Goal: Information Seeking & Learning: Learn about a topic

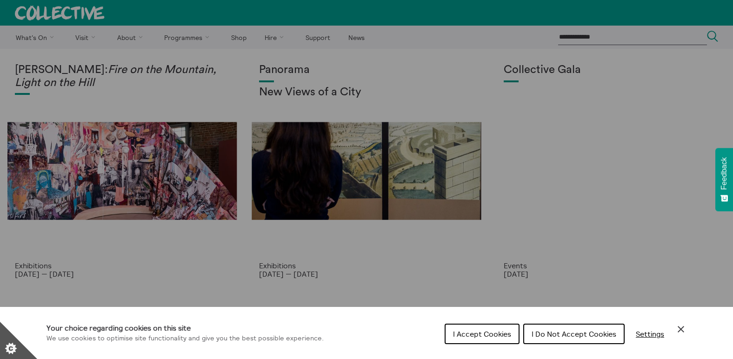
click at [499, 333] on span "I Accept Cookies" at bounding box center [482, 333] width 58 height 9
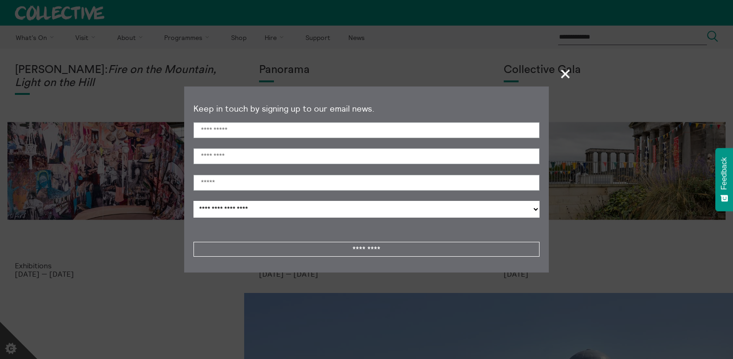
click at [559, 79] on span "+" at bounding box center [565, 73] width 27 height 27
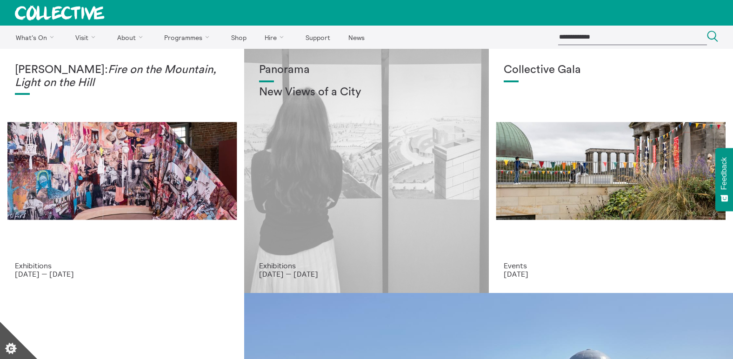
scroll to position [177, 0]
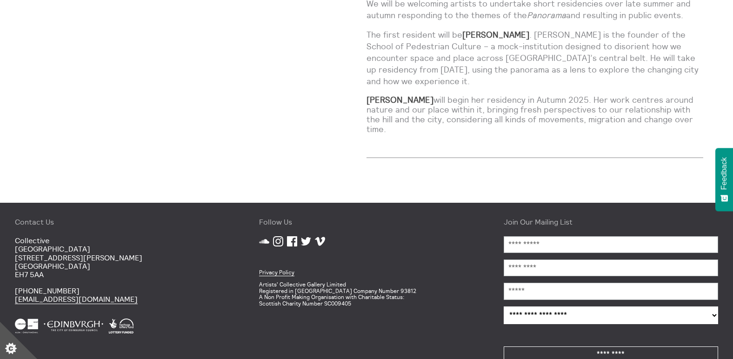
click at [291, 236] on icon at bounding box center [292, 241] width 10 height 10
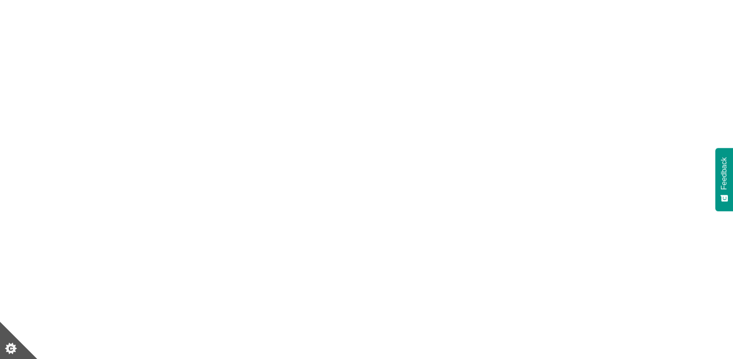
scroll to position [58, 0]
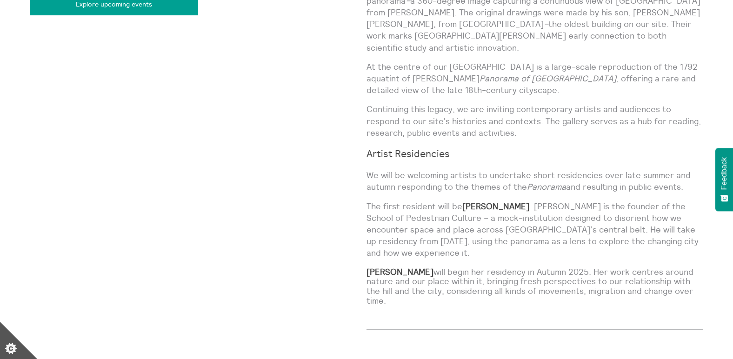
scroll to position [891, 0]
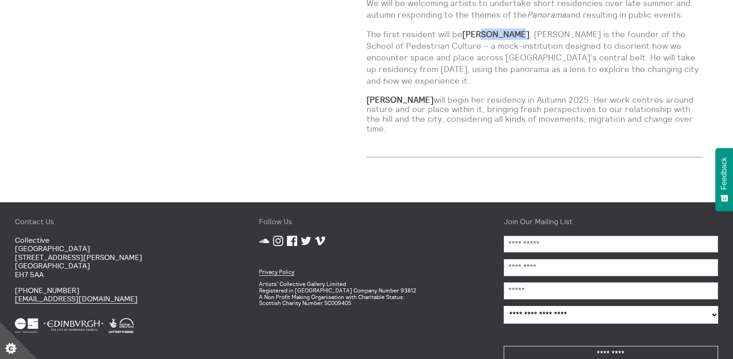
drag, startPoint x: 510, startPoint y: 24, endPoint x: 482, endPoint y: 24, distance: 28.4
click at [482, 29] on strong "[PERSON_NAME]" at bounding box center [495, 34] width 67 height 11
click at [289, 236] on icon at bounding box center [292, 241] width 10 height 10
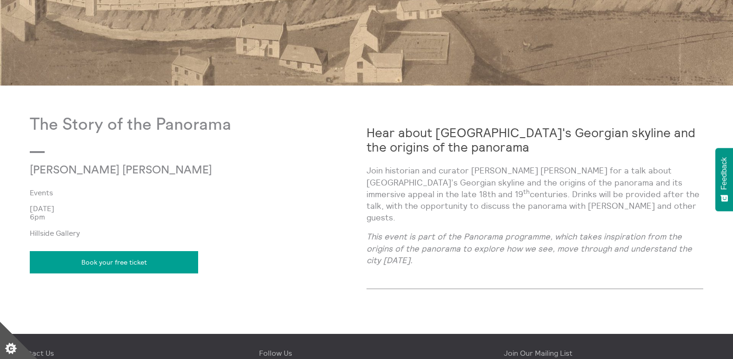
scroll to position [261, 0]
